Goal: Task Accomplishment & Management: Manage account settings

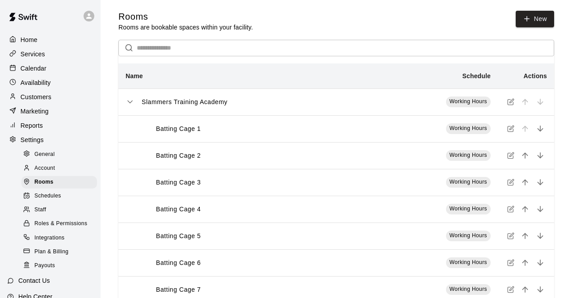
click at [48, 100] on p "Customers" at bounding box center [36, 96] width 31 height 9
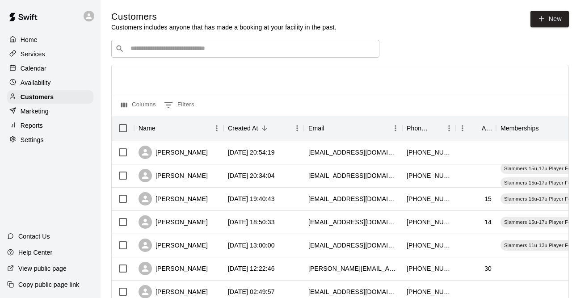
click at [207, 50] on input "Search customers by name or email" at bounding box center [251, 48] width 247 height 9
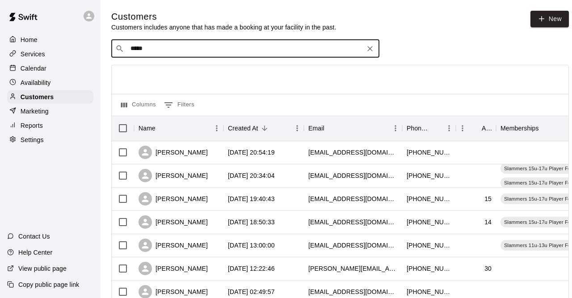
type input "******"
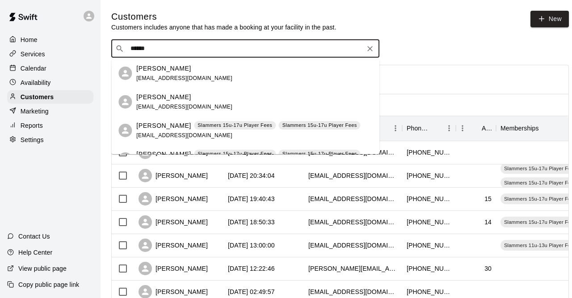
click at [203, 72] on div "[PERSON_NAME] [EMAIL_ADDRESS][DOMAIN_NAME]" at bounding box center [254, 73] width 236 height 19
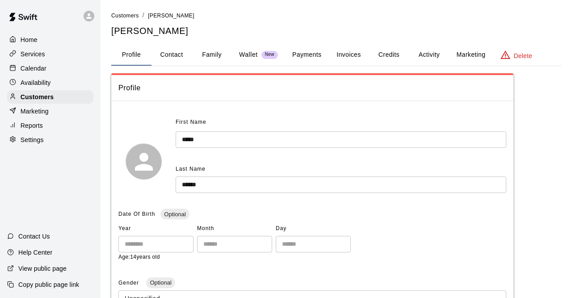
click at [250, 54] on p "Wallet" at bounding box center [248, 54] width 19 height 9
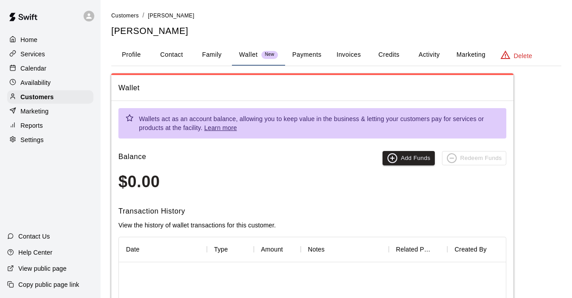
click at [213, 60] on button "Family" at bounding box center [212, 54] width 40 height 21
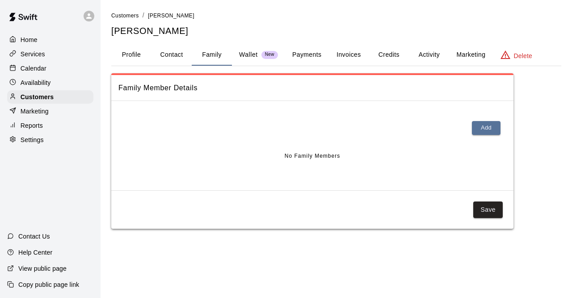
click at [204, 41] on div "Customers / [PERSON_NAME] [PERSON_NAME] Profile Contact Family Wallet New Payme…" at bounding box center [336, 120] width 450 height 218
click at [42, 99] on p "Customers" at bounding box center [37, 96] width 33 height 9
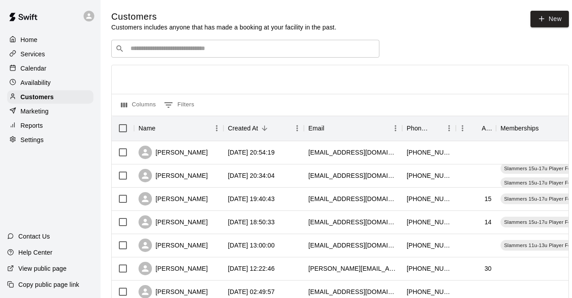
click at [222, 51] on input "Search customers by name or email" at bounding box center [251, 48] width 247 height 9
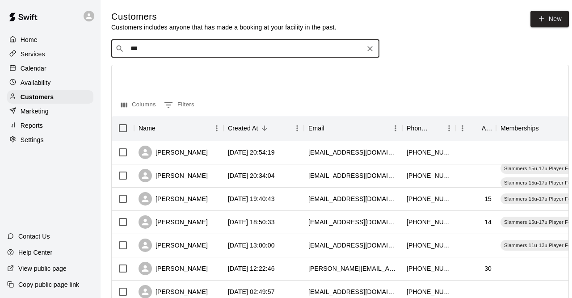
type input "****"
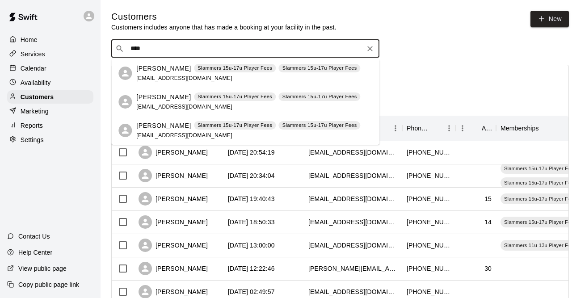
click at [157, 67] on p "[PERSON_NAME]" at bounding box center [163, 68] width 54 height 9
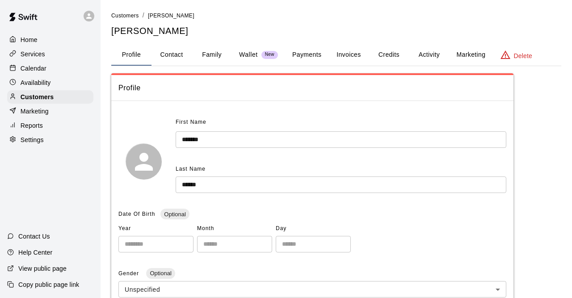
click at [208, 52] on button "Family" at bounding box center [212, 54] width 40 height 21
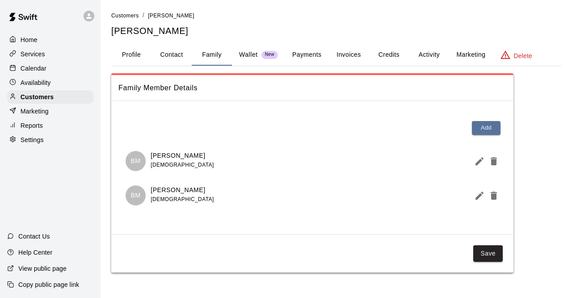
click at [244, 51] on p "Wallet" at bounding box center [248, 54] width 19 height 9
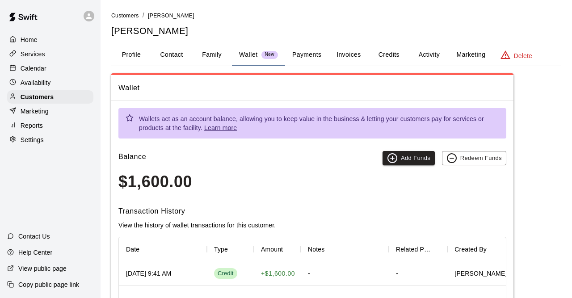
click at [311, 58] on button "Payments" at bounding box center [306, 54] width 43 height 21
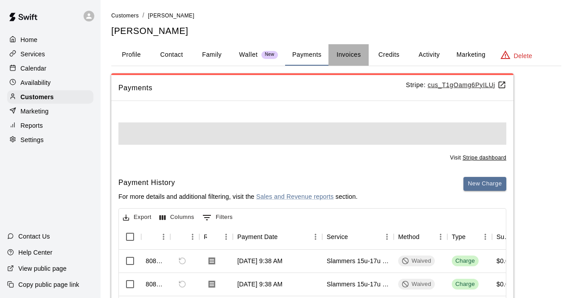
click at [346, 56] on button "Invoices" at bounding box center [348, 54] width 40 height 21
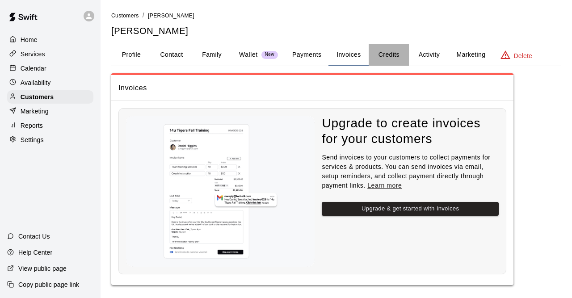
click at [396, 55] on button "Credits" at bounding box center [388, 54] width 40 height 21
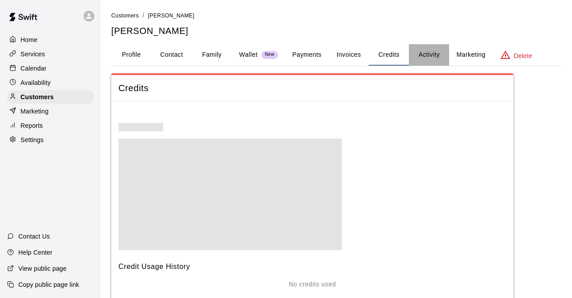
click at [430, 53] on button "Activity" at bounding box center [429, 54] width 40 height 21
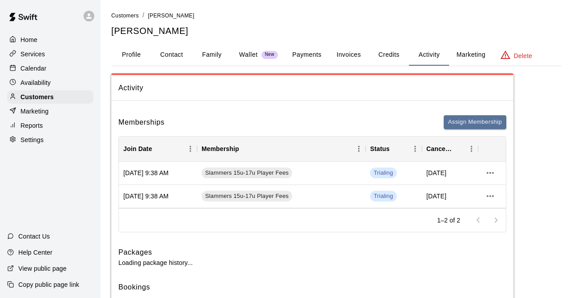
click at [477, 50] on button "Marketing" at bounding box center [470, 54] width 43 height 21
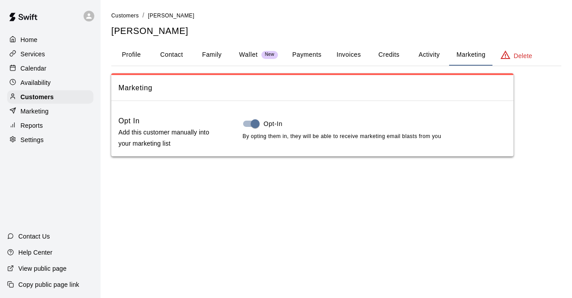
click at [443, 52] on button "Activity" at bounding box center [429, 54] width 40 height 21
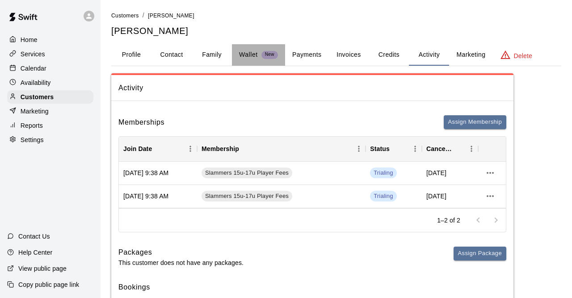
click at [257, 54] on p "Wallet" at bounding box center [248, 54] width 19 height 9
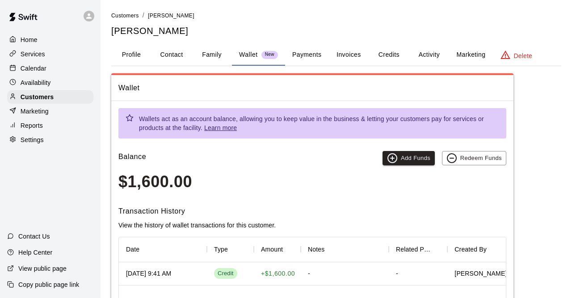
click at [265, 33] on h5 "[PERSON_NAME]" at bounding box center [336, 31] width 450 height 12
click at [428, 59] on button "Activity" at bounding box center [429, 54] width 40 height 21
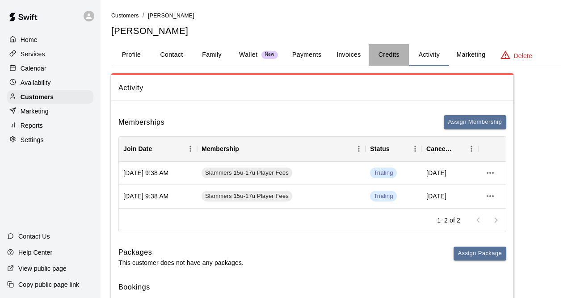
click at [386, 61] on button "Credits" at bounding box center [388, 54] width 40 height 21
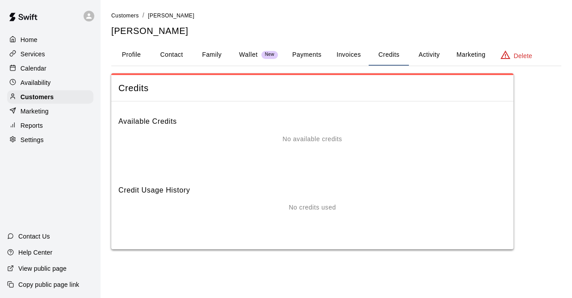
click at [301, 156] on div "No available credits" at bounding box center [312, 152] width 388 height 36
click at [353, 51] on button "Invoices" at bounding box center [348, 54] width 40 height 21
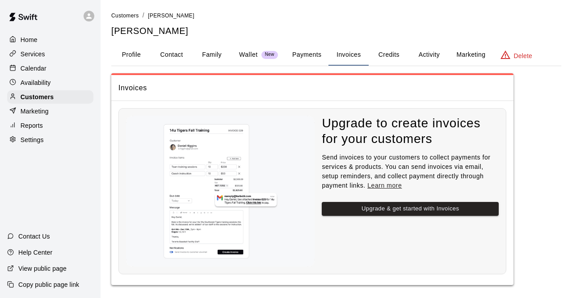
click at [422, 55] on button "Activity" at bounding box center [429, 54] width 40 height 21
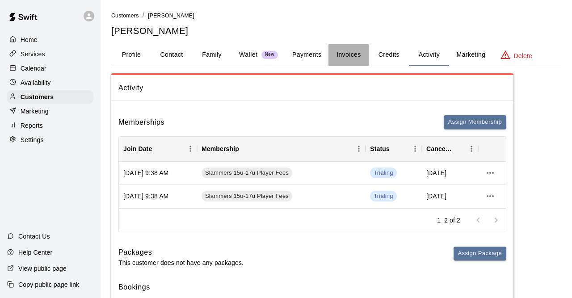
click at [347, 58] on button "Invoices" at bounding box center [348, 54] width 40 height 21
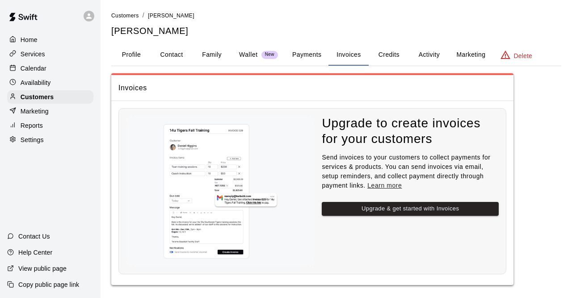
click at [314, 58] on button "Payments" at bounding box center [306, 54] width 43 height 21
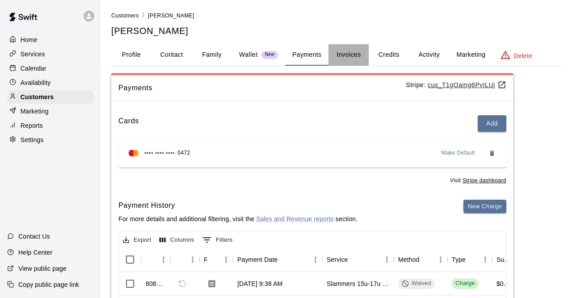
click at [338, 58] on button "Invoices" at bounding box center [348, 54] width 40 height 21
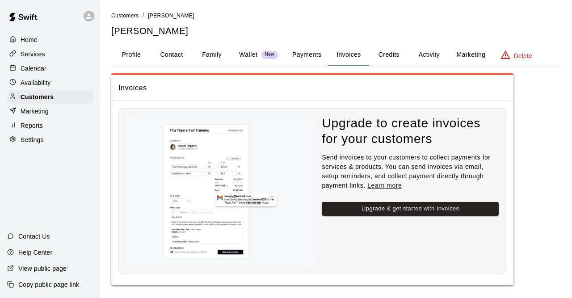
click at [242, 60] on button "Wallet New" at bounding box center [258, 54] width 53 height 21
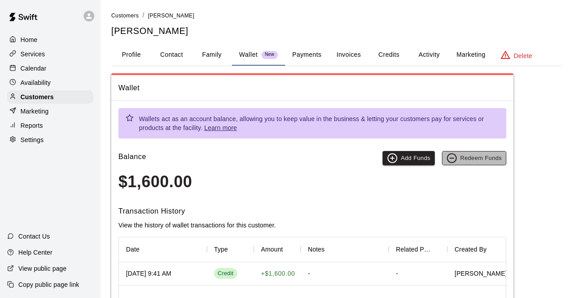
click at [471, 159] on button "Redeem Funds" at bounding box center [474, 158] width 64 height 14
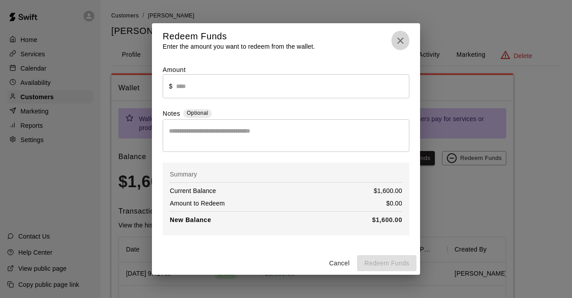
click at [404, 39] on icon "button" at bounding box center [400, 40] width 11 height 11
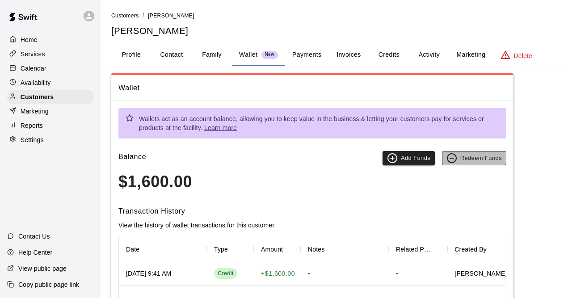
click at [472, 159] on button "Redeem Funds" at bounding box center [474, 158] width 64 height 14
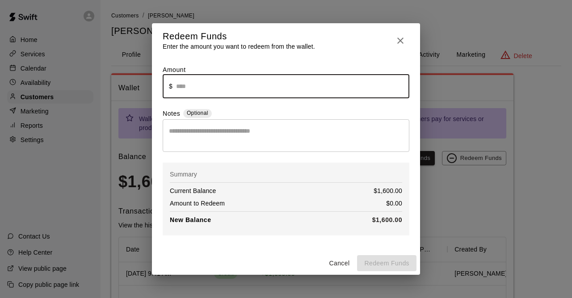
click at [198, 86] on input "text" at bounding box center [292, 86] width 233 height 24
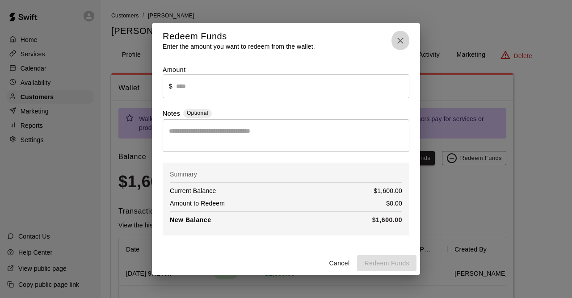
click at [400, 46] on button "button" at bounding box center [400, 40] width 18 height 21
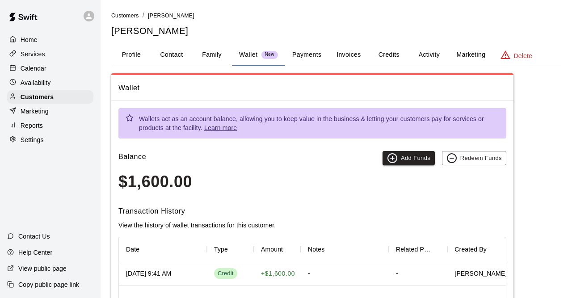
click at [257, 52] on p "Wallet" at bounding box center [248, 54] width 19 height 9
click at [216, 60] on button "Family" at bounding box center [212, 54] width 40 height 21
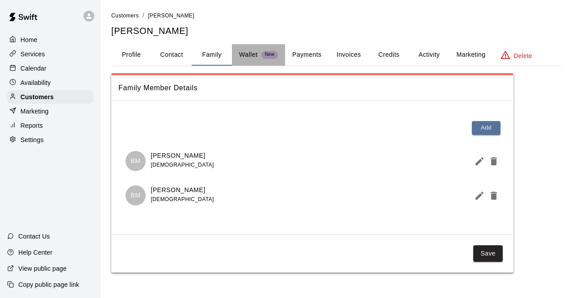
click at [260, 59] on button "Wallet New" at bounding box center [258, 54] width 53 height 21
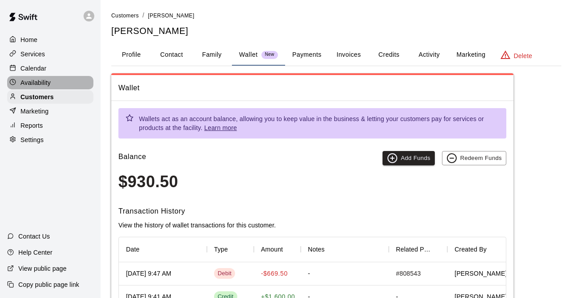
click at [46, 89] on div "Availability" at bounding box center [50, 82] width 86 height 13
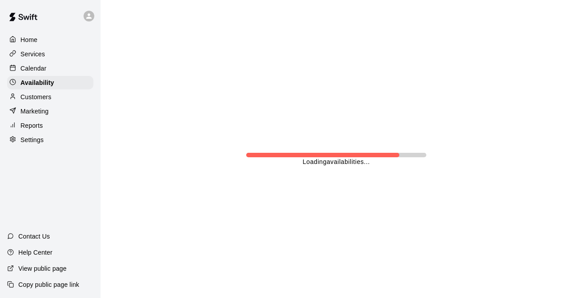
click at [48, 96] on p "Customers" at bounding box center [36, 96] width 31 height 9
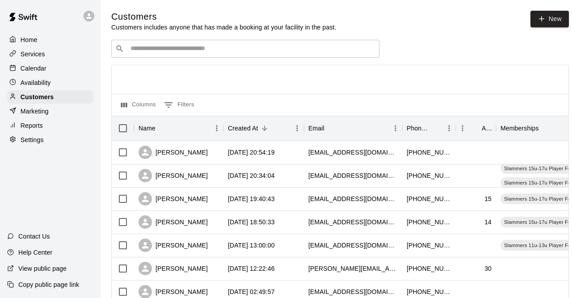
click at [171, 53] on input "Search customers by name or email" at bounding box center [251, 48] width 247 height 9
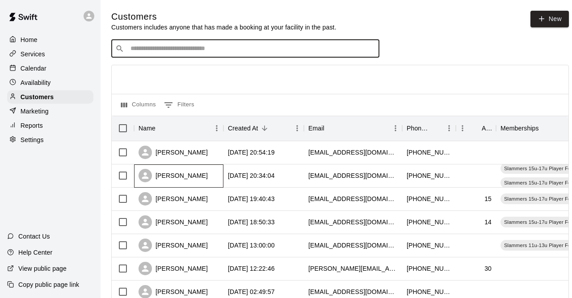
click at [174, 180] on div "[PERSON_NAME]" at bounding box center [172, 175] width 69 height 13
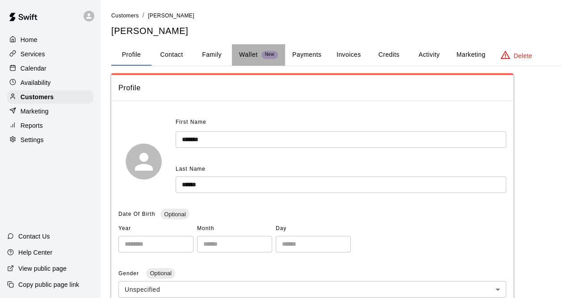
click at [248, 58] on p "Wallet" at bounding box center [248, 54] width 19 height 9
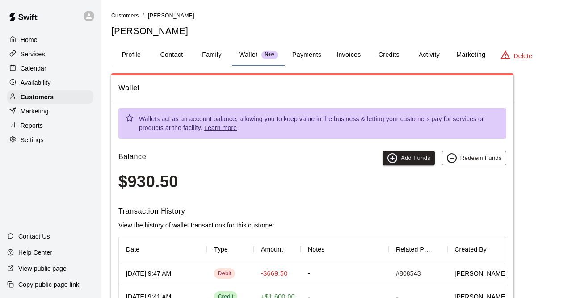
scroll to position [143, 0]
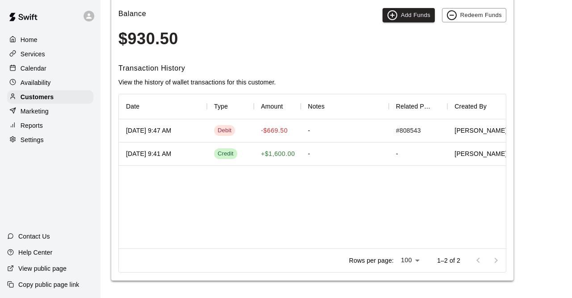
click at [145, 135] on div "[DATE] 9:47 AM" at bounding box center [163, 130] width 88 height 23
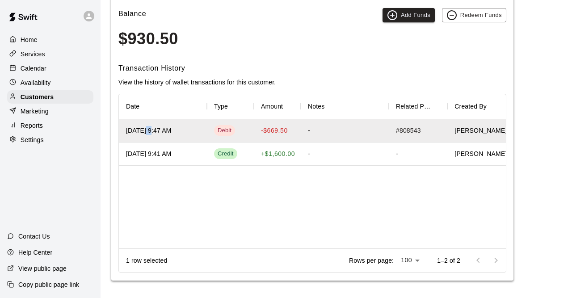
click at [145, 135] on div "[DATE] 9:47 AM" at bounding box center [163, 130] width 88 height 23
click at [171, 129] on div "[DATE] 9:47 AM" at bounding box center [148, 130] width 45 height 9
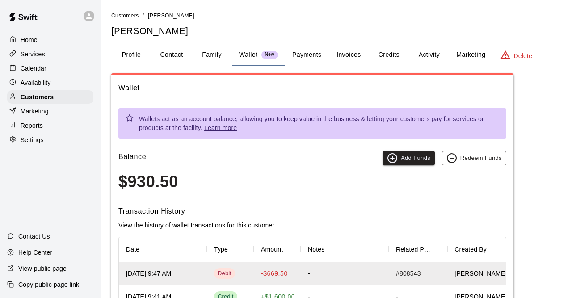
click at [309, 51] on button "Payments" at bounding box center [306, 54] width 43 height 21
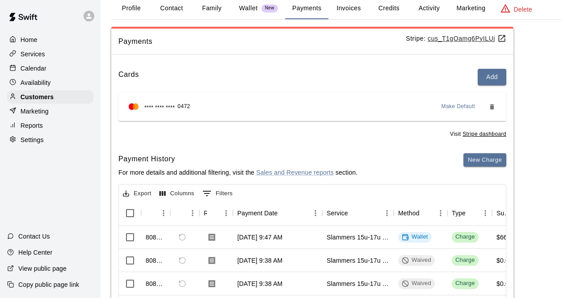
scroll to position [153, 0]
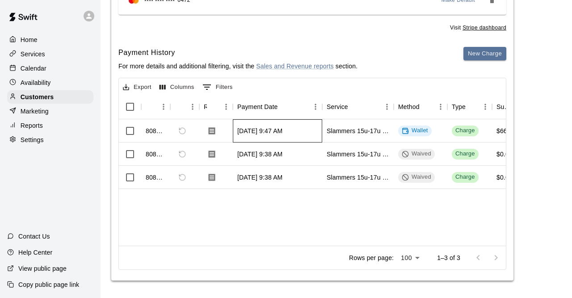
click at [270, 131] on div "[DATE] 9:47 AM" at bounding box center [259, 130] width 45 height 9
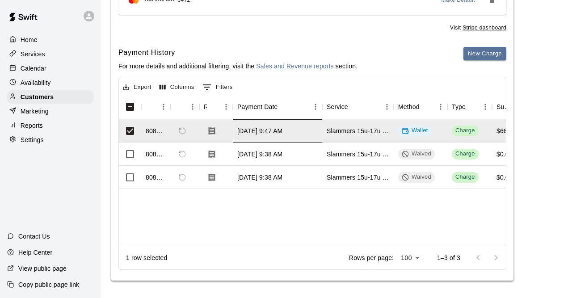
click at [270, 131] on div "[DATE] 9:47 AM" at bounding box center [259, 130] width 45 height 9
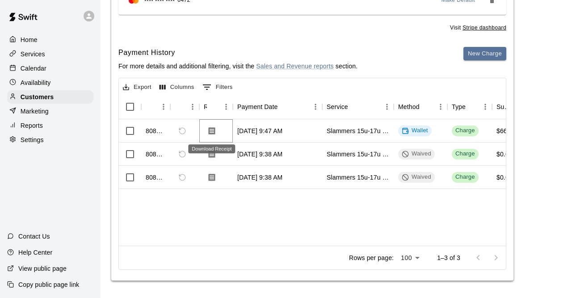
click at [217, 129] on button "Download Receipt" at bounding box center [212, 131] width 16 height 16
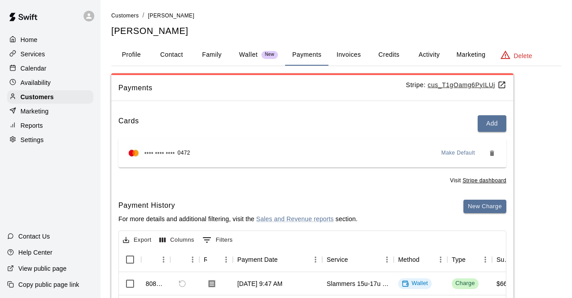
click at [35, 140] on div "Settings" at bounding box center [50, 139] width 86 height 13
click at [35, 142] on p "Settings" at bounding box center [32, 139] width 23 height 9
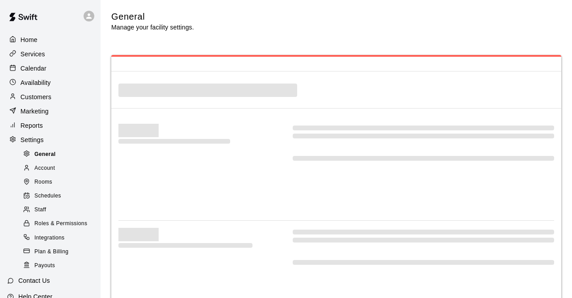
select select "**"
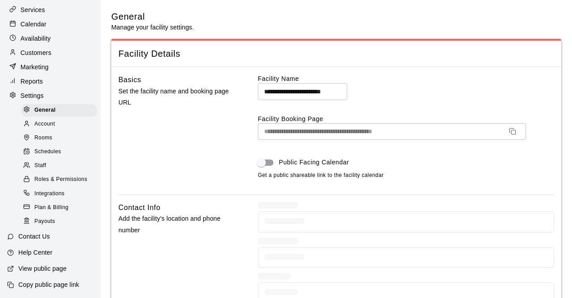
scroll to position [54, 0]
click at [51, 221] on span "Payouts" at bounding box center [44, 221] width 21 height 9
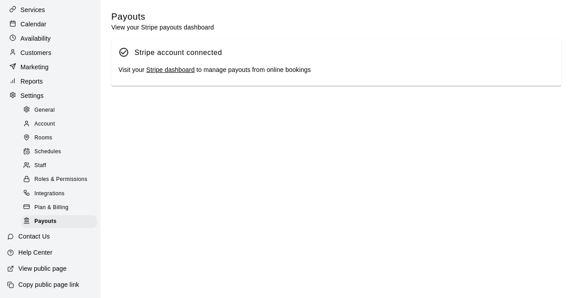
click at [172, 75] on div "Visit your Stripe dashboard to manage payouts from online bookings" at bounding box center [335, 70] width 435 height 10
click at [175, 73] on link "Stripe dashboard" at bounding box center [170, 69] width 48 height 7
